Goal: Task Accomplishment & Management: Use online tool/utility

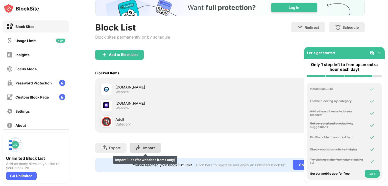
scroll to position [36, 0]
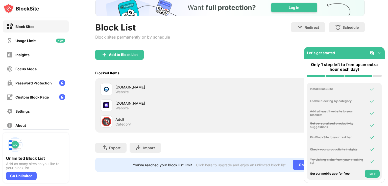
drag, startPoint x: 152, startPoint y: 140, endPoint x: 207, endPoint y: 127, distance: 56.5
click at [207, 127] on div "Block List Block sites permanently or by schedule Redirect Choose a site to be …" at bounding box center [229, 85] width 269 height 174
drag, startPoint x: 355, startPoint y: 54, endPoint x: 379, endPoint y: 53, distance: 24.0
click at [379, 53] on div "Let's get started" at bounding box center [344, 53] width 81 height 12
click at [379, 53] on img at bounding box center [378, 52] width 5 height 5
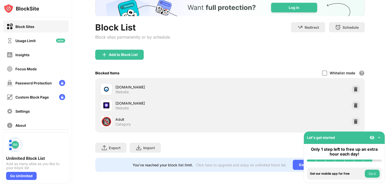
click at [373, 173] on button "Do it" at bounding box center [372, 174] width 15 height 8
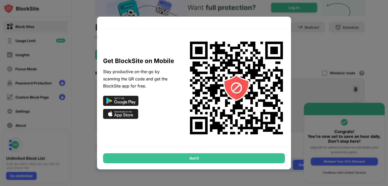
click at [283, 14] on div at bounding box center [194, 93] width 388 height 186
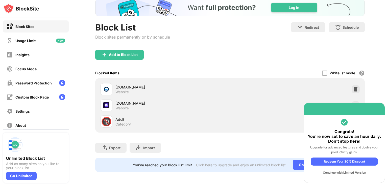
drag, startPoint x: 283, startPoint y: 14, endPoint x: 290, endPoint y: 99, distance: 85.1
click at [329, 173] on div "Continue with Limited Version" at bounding box center [344, 173] width 67 height 8
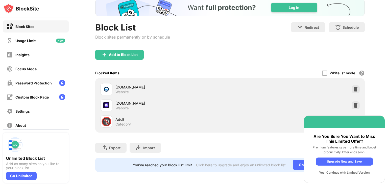
click at [329, 173] on div "Yes, Continue with Limited Version" at bounding box center [344, 173] width 57 height 8
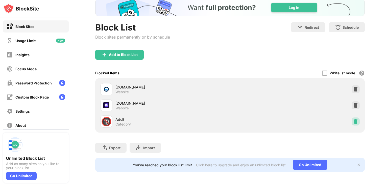
click at [355, 118] on div at bounding box center [355, 122] width 8 height 8
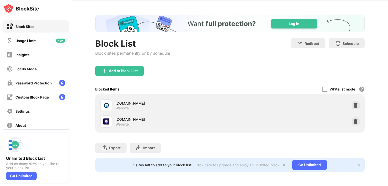
scroll to position [20, 0]
click at [355, 118] on div at bounding box center [355, 122] width 8 height 8
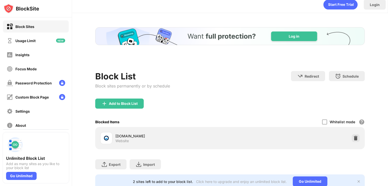
scroll to position [0, 0]
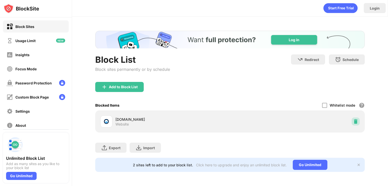
click at [355, 118] on div at bounding box center [355, 122] width 8 height 8
